Goal: Transaction & Acquisition: Subscribe to service/newsletter

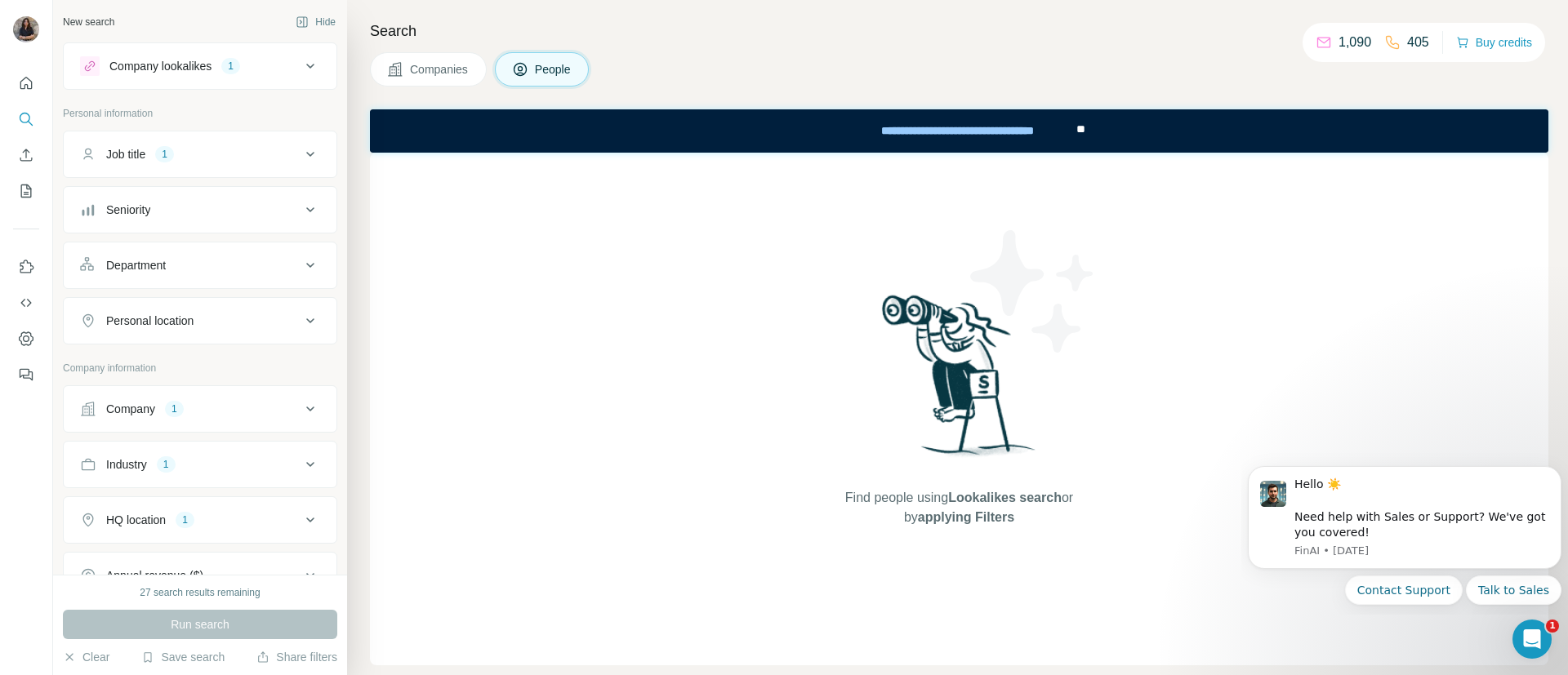
click at [1155, 472] on div "Find people using Lookalikes search or by applying Filters" at bounding box center [960, 409] width 1179 height 513
click at [722, 251] on div "Find people using Lookalikes search or by applying Filters" at bounding box center [960, 409] width 1179 height 513
click at [1025, 324] on img at bounding box center [1033, 292] width 147 height 147
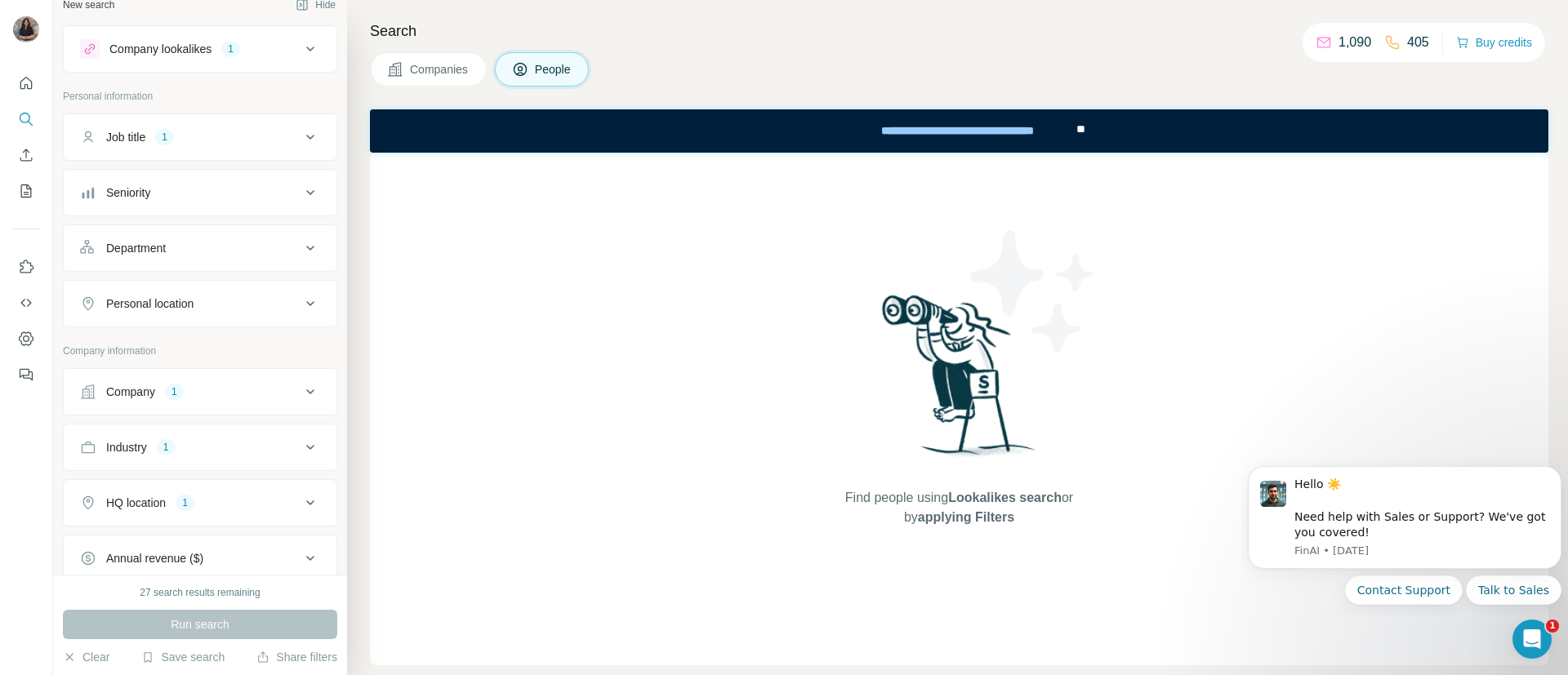
scroll to position [19, 0]
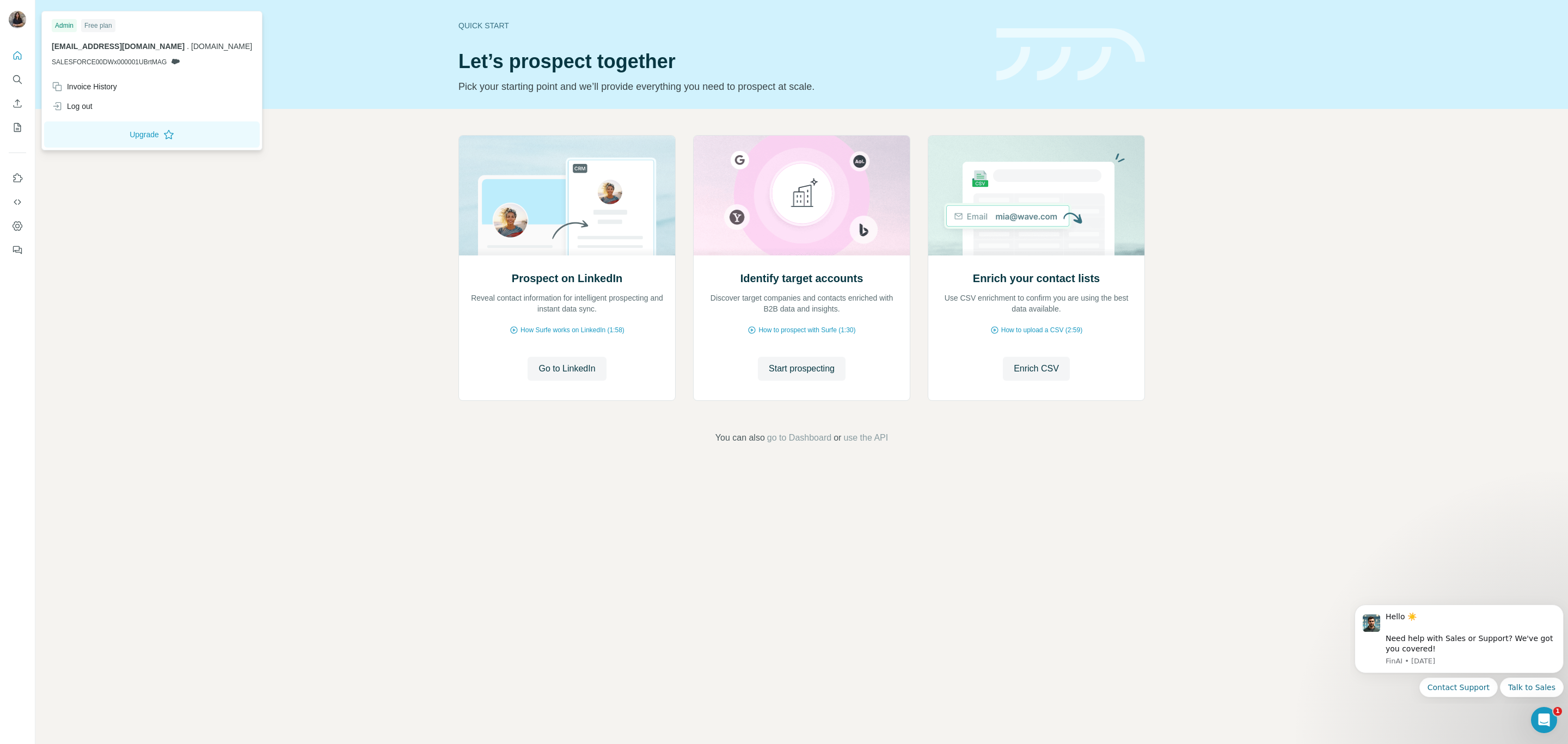
click at [20, 28] on div at bounding box center [18, 20] width 18 height 20
click at [20, 219] on button "Dashboard" at bounding box center [18, 226] width 18 height 20
